Goal: Transaction & Acquisition: Purchase product/service

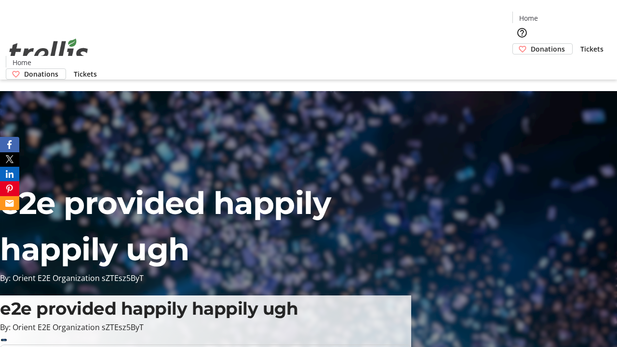
click at [580, 44] on span "Tickets" at bounding box center [591, 49] width 23 height 10
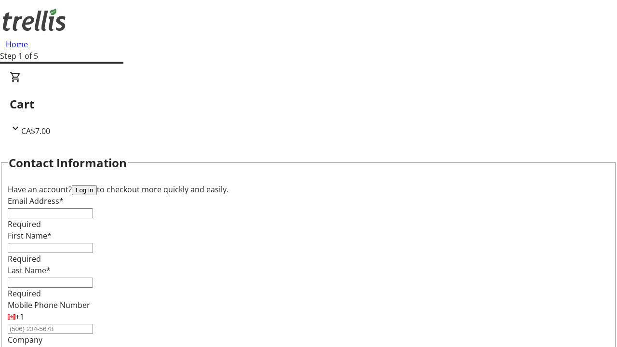
click at [97, 185] on button "Log in" at bounding box center [84, 190] width 25 height 10
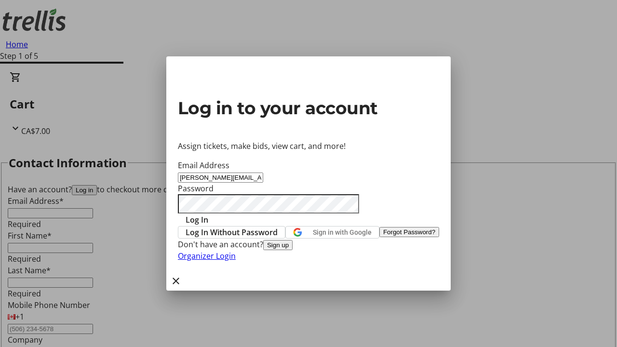
type input "[PERSON_NAME][EMAIL_ADDRESS][DOMAIN_NAME]"
click at [208, 214] on span "Log In" at bounding box center [197, 220] width 23 height 12
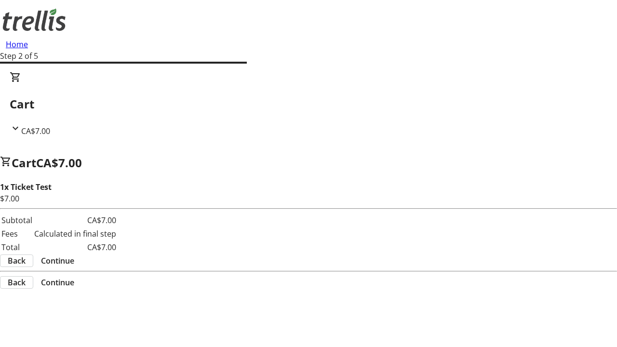
click at [74, 255] on span "Continue" at bounding box center [57, 261] width 33 height 12
